Goal: Transaction & Acquisition: Purchase product/service

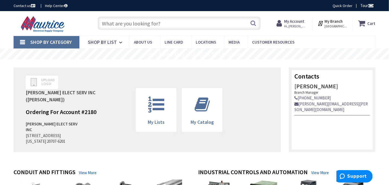
click at [227, 25] on input "text" at bounding box center [179, 24] width 163 height 14
type input "m"
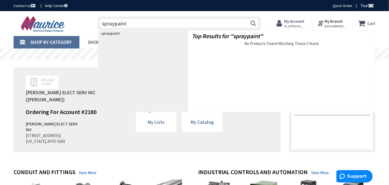
type input "spray paint"
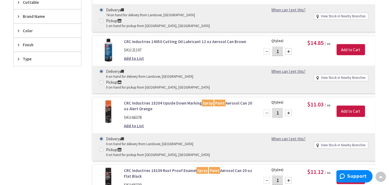
click at [25, 33] on div "Color" at bounding box center [47, 31] width 67 height 14
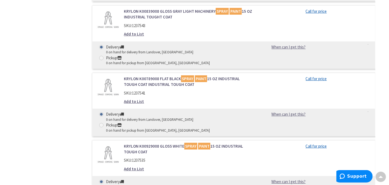
scroll to position [732, 0]
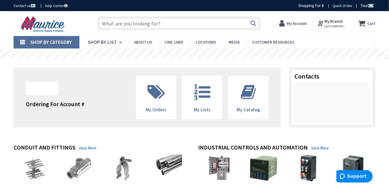
click at [24, 41] on link "Shop By Category" at bounding box center [47, 42] width 66 height 12
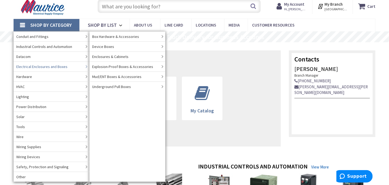
scroll to position [27, 0]
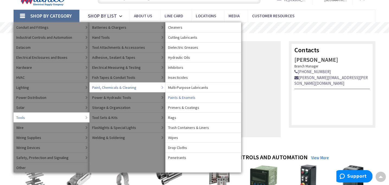
click at [181, 97] on span "Paints & Enamels" at bounding box center [181, 97] width 27 height 5
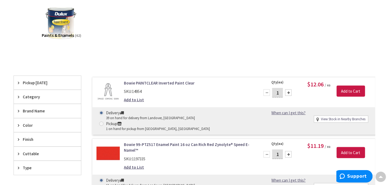
scroll to position [109, 0]
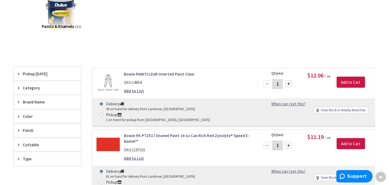
click at [23, 116] on span "Color" at bounding box center [45, 117] width 44 height 6
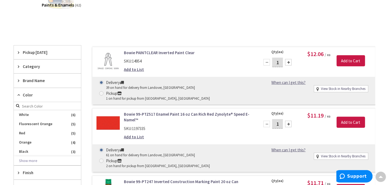
scroll to position [136, 0]
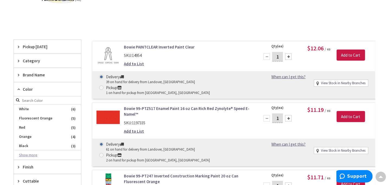
click at [24, 154] on button "Show more" at bounding box center [47, 155] width 67 height 9
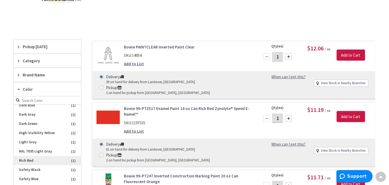
scroll to position [161, 0]
click at [32, 99] on input "search" at bounding box center [47, 100] width 67 height 8
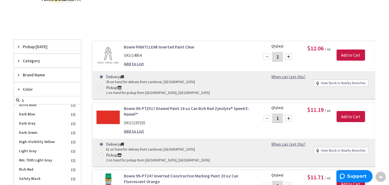
scroll to position [0, 0]
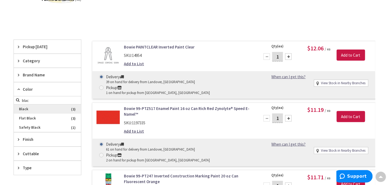
type input "blac"
click at [33, 111] on span "Black" at bounding box center [47, 109] width 67 height 9
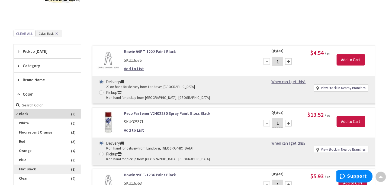
click at [27, 168] on span "Flat Black" at bounding box center [47, 169] width 67 height 9
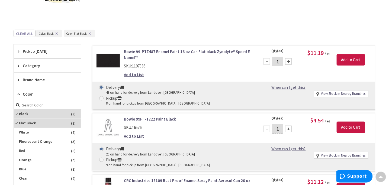
click at [20, 93] on icon at bounding box center [20, 94] width 4 height 4
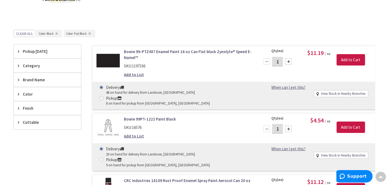
click at [26, 64] on span "Category" at bounding box center [45, 66] width 44 height 6
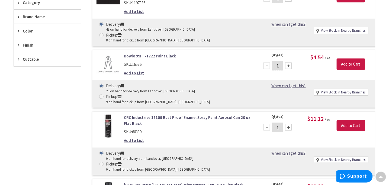
scroll to position [190, 0]
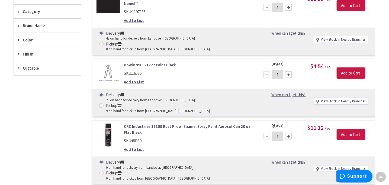
click at [153, 62] on link "Bowie 99PT-1222 Paint Black" at bounding box center [188, 65] width 129 height 6
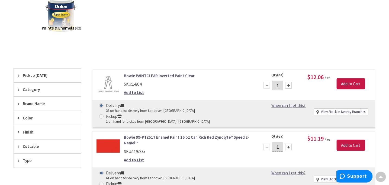
scroll to position [104, 0]
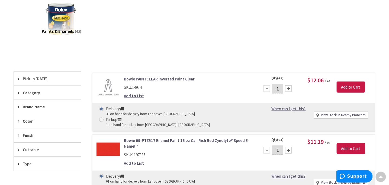
click at [24, 121] on span "Color" at bounding box center [45, 121] width 44 height 6
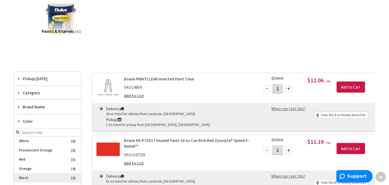
click at [17, 175] on span "Black" at bounding box center [47, 177] width 67 height 9
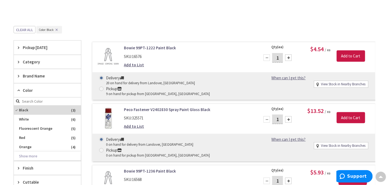
scroll to position [131, 0]
